Goal: Use online tool/utility: Utilize a website feature to perform a specific function

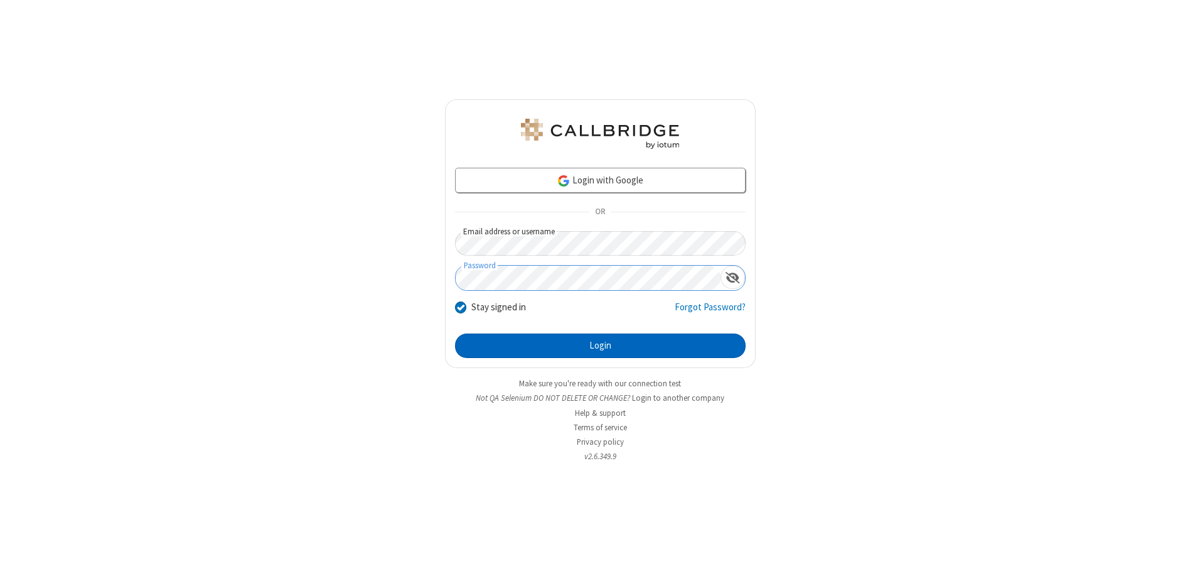
click at [600, 345] on button "Login" at bounding box center [600, 345] width 291 height 25
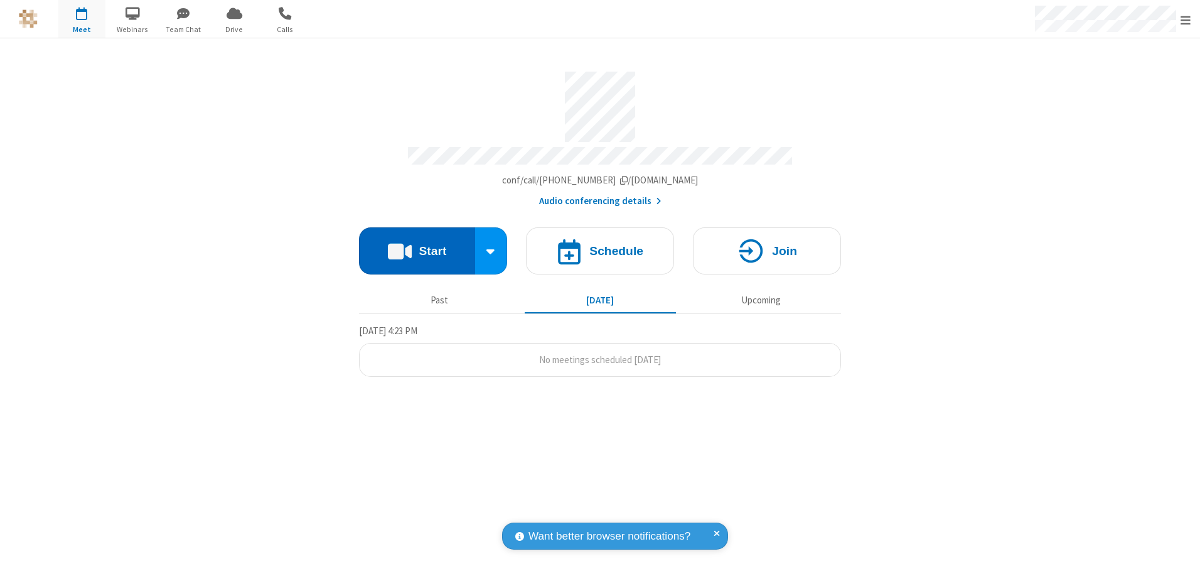
click at [417, 246] on button "Start" at bounding box center [417, 250] width 116 height 47
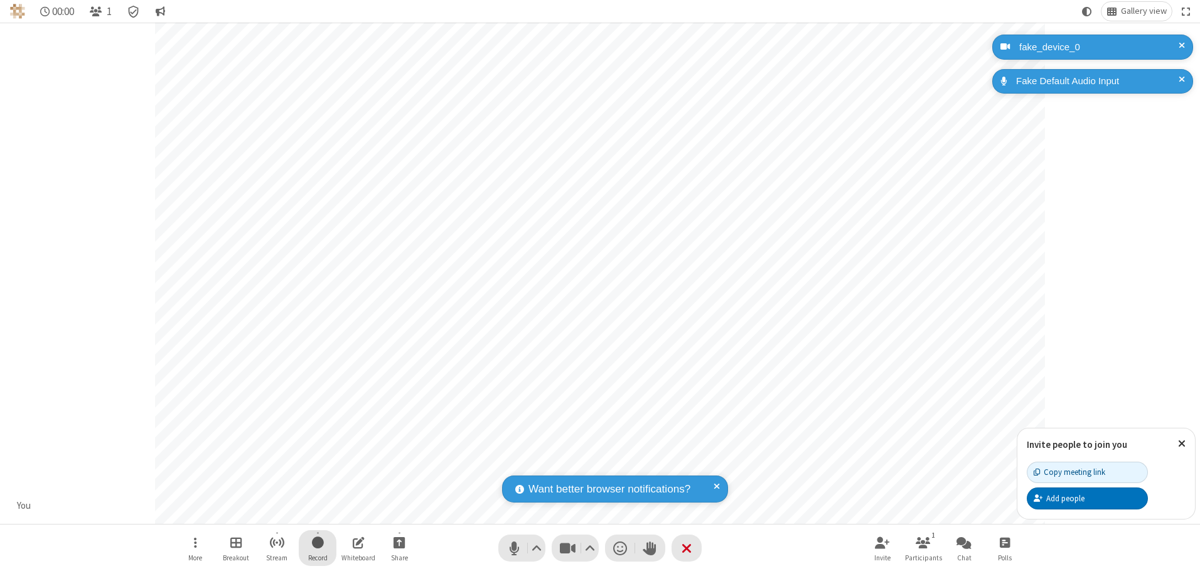
click at [318, 547] on span "Start recording" at bounding box center [318, 542] width 12 height 16
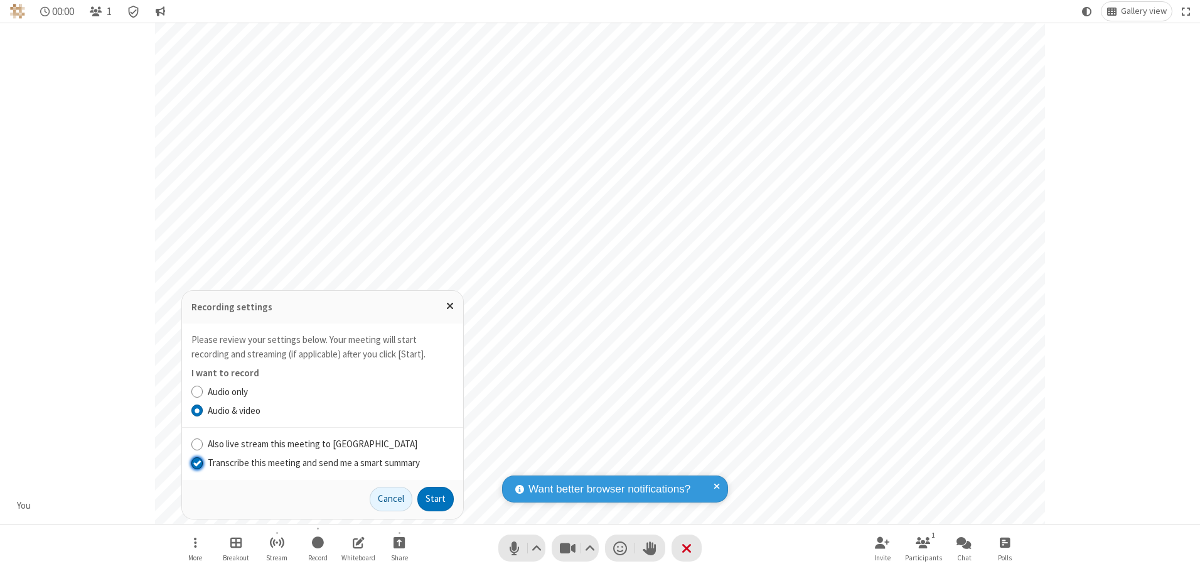
click at [197, 462] on input "Transcribe this meeting and send me a smart summary" at bounding box center [197, 462] width 12 height 13
click at [436, 498] on button "Start" at bounding box center [436, 499] width 36 height 25
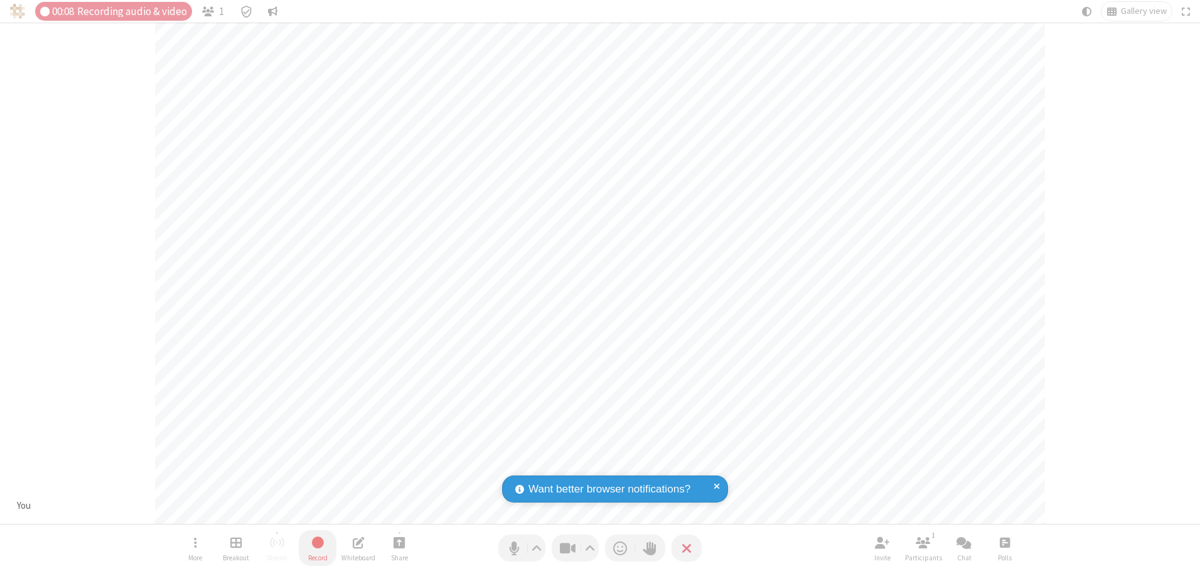
click at [318, 547] on span "Stop recording" at bounding box center [317, 542] width 14 height 16
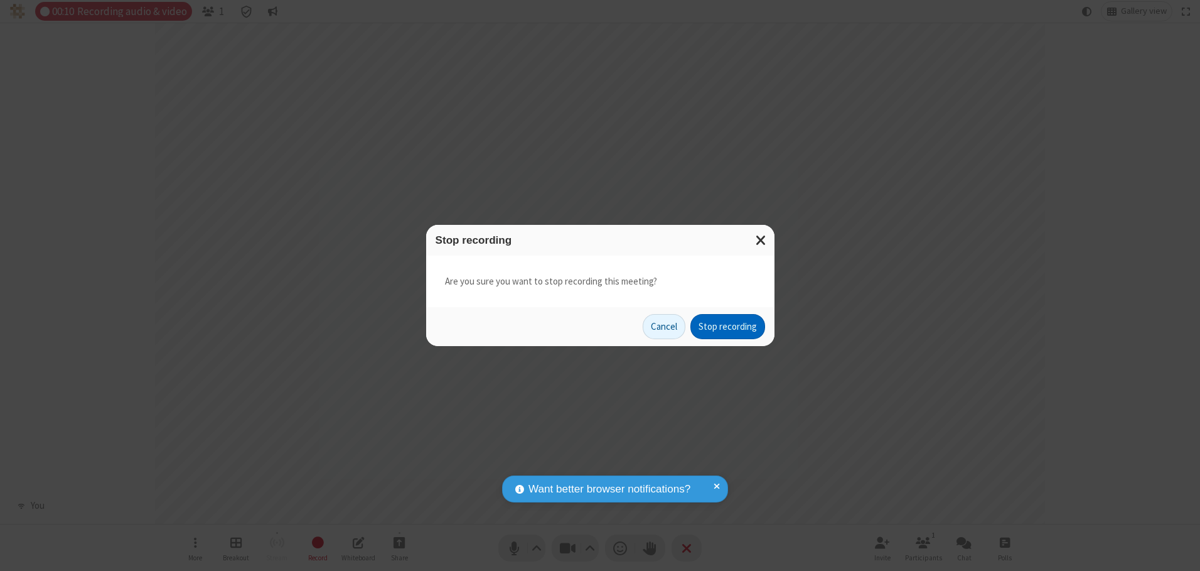
click at [728, 326] on button "Stop recording" at bounding box center [728, 326] width 75 height 25
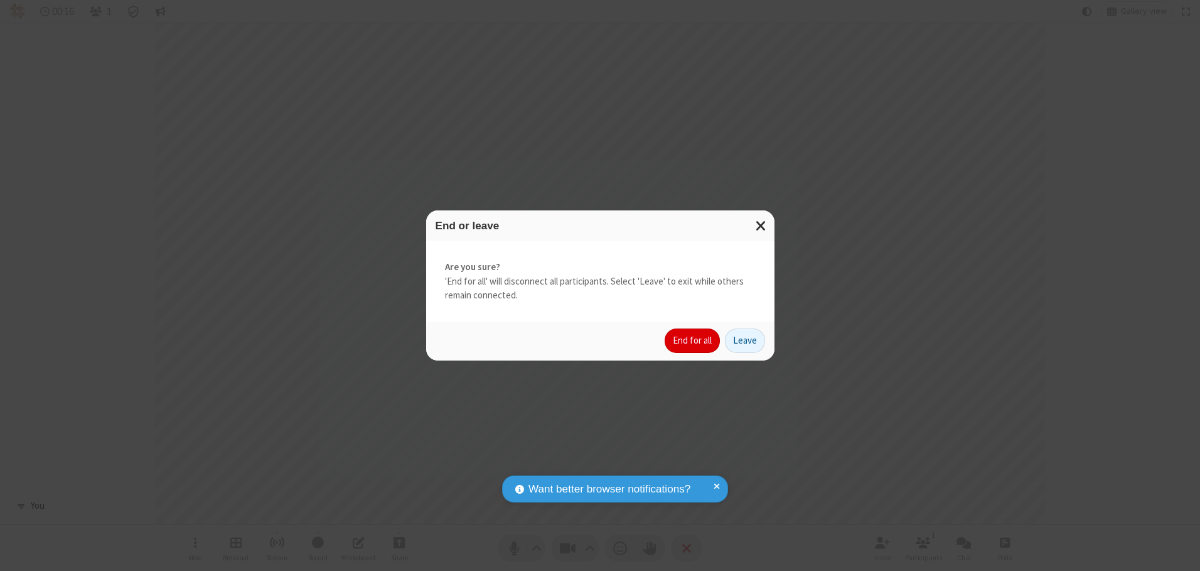
click at [693, 340] on button "End for all" at bounding box center [692, 340] width 55 height 25
